Goal: Find specific page/section: Find specific page/section

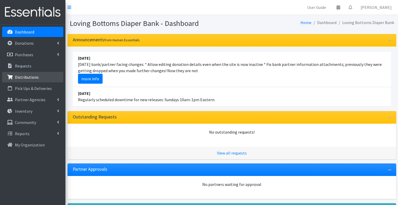
click at [29, 72] on link "Distributions" at bounding box center [32, 77] width 61 height 10
